Goal: Communication & Community: Connect with others

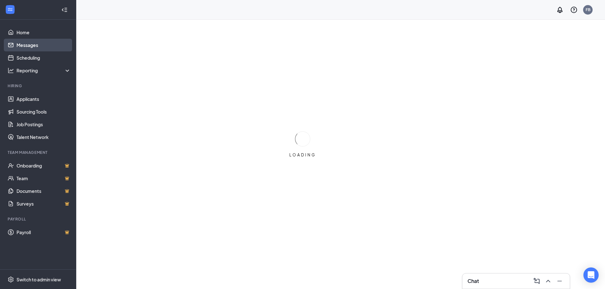
click at [39, 50] on link "Messages" at bounding box center [44, 45] width 54 height 13
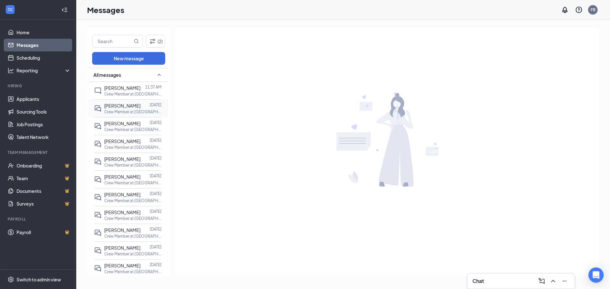
click at [118, 109] on span "[PERSON_NAME]" at bounding box center [122, 106] width 36 height 6
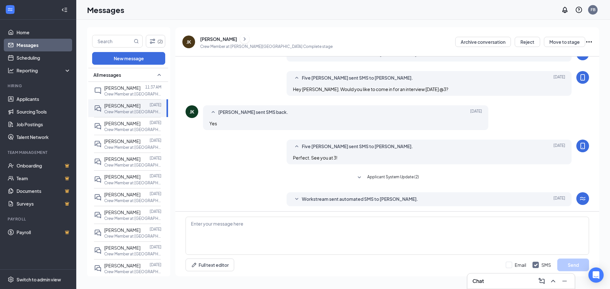
scroll to position [32, 0]
click at [223, 39] on div "[PERSON_NAME]" at bounding box center [218, 39] width 37 height 6
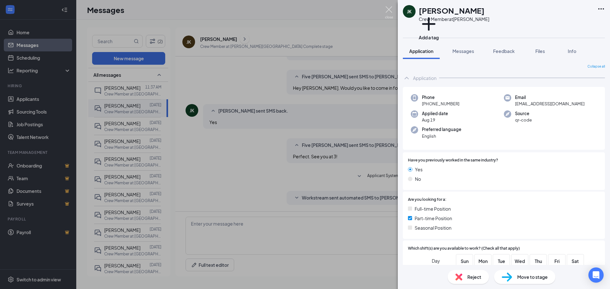
click at [386, 12] on img at bounding box center [389, 12] width 8 height 12
